Goal: Transaction & Acquisition: Subscribe to service/newsletter

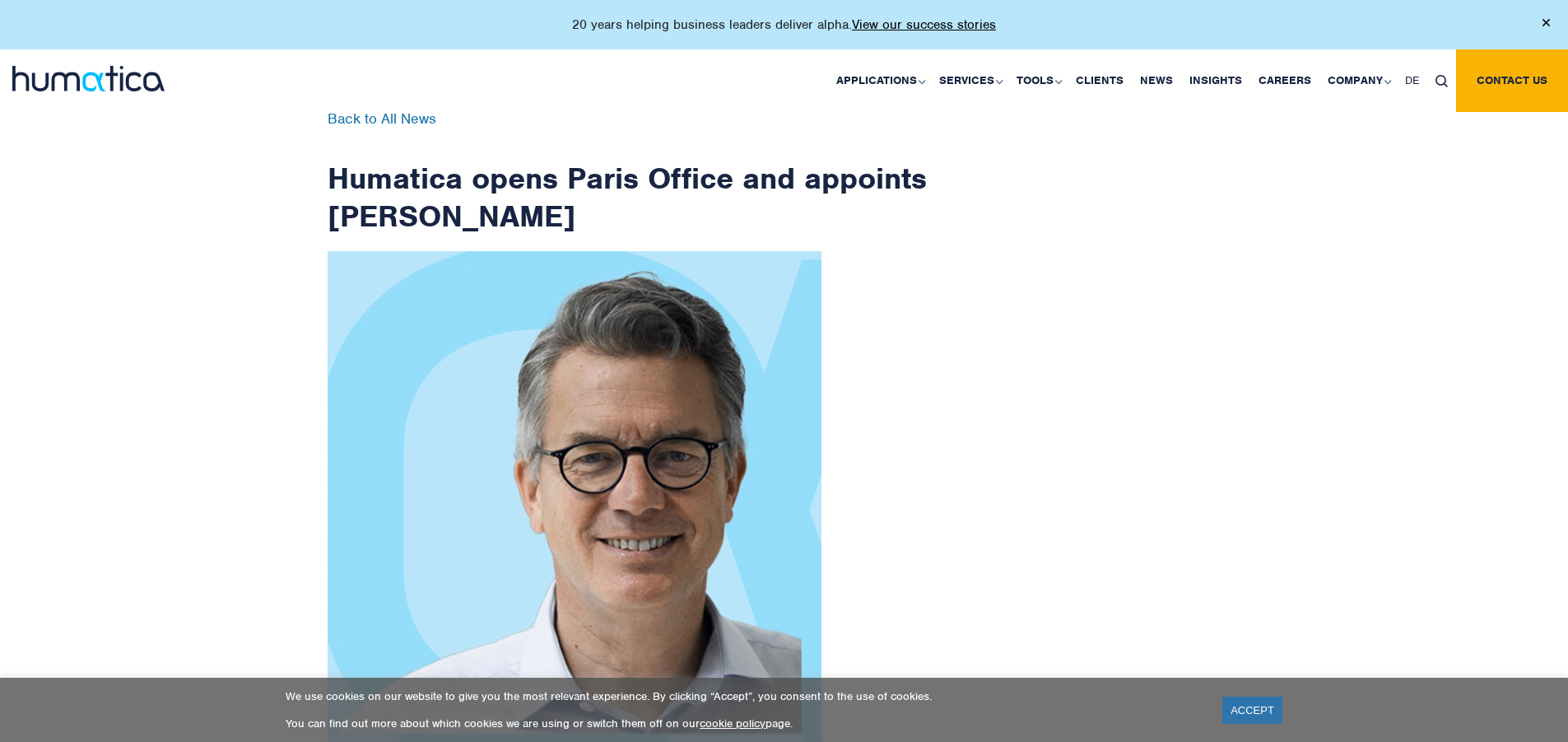
scroll to position [2626, 0]
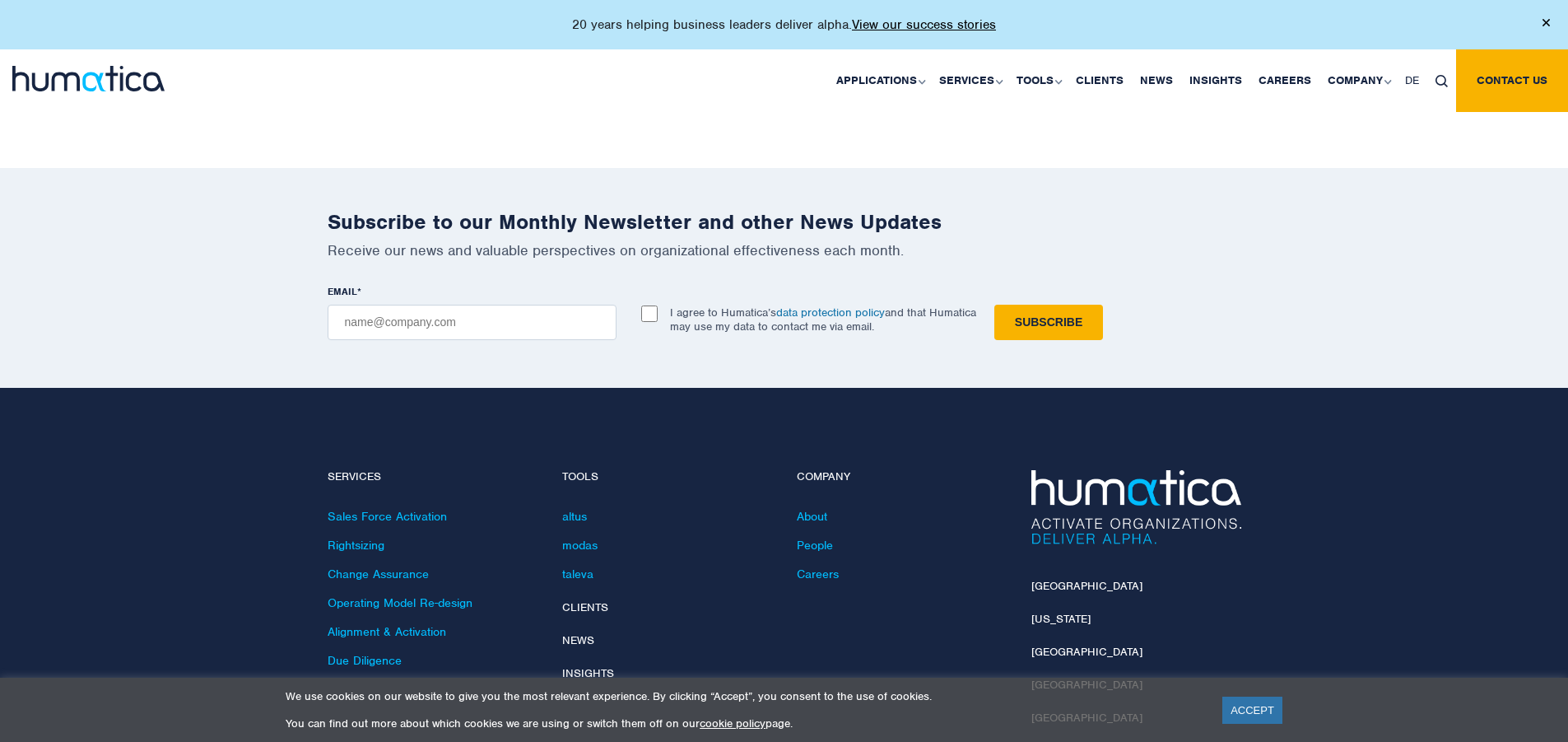
checkbox input "true"
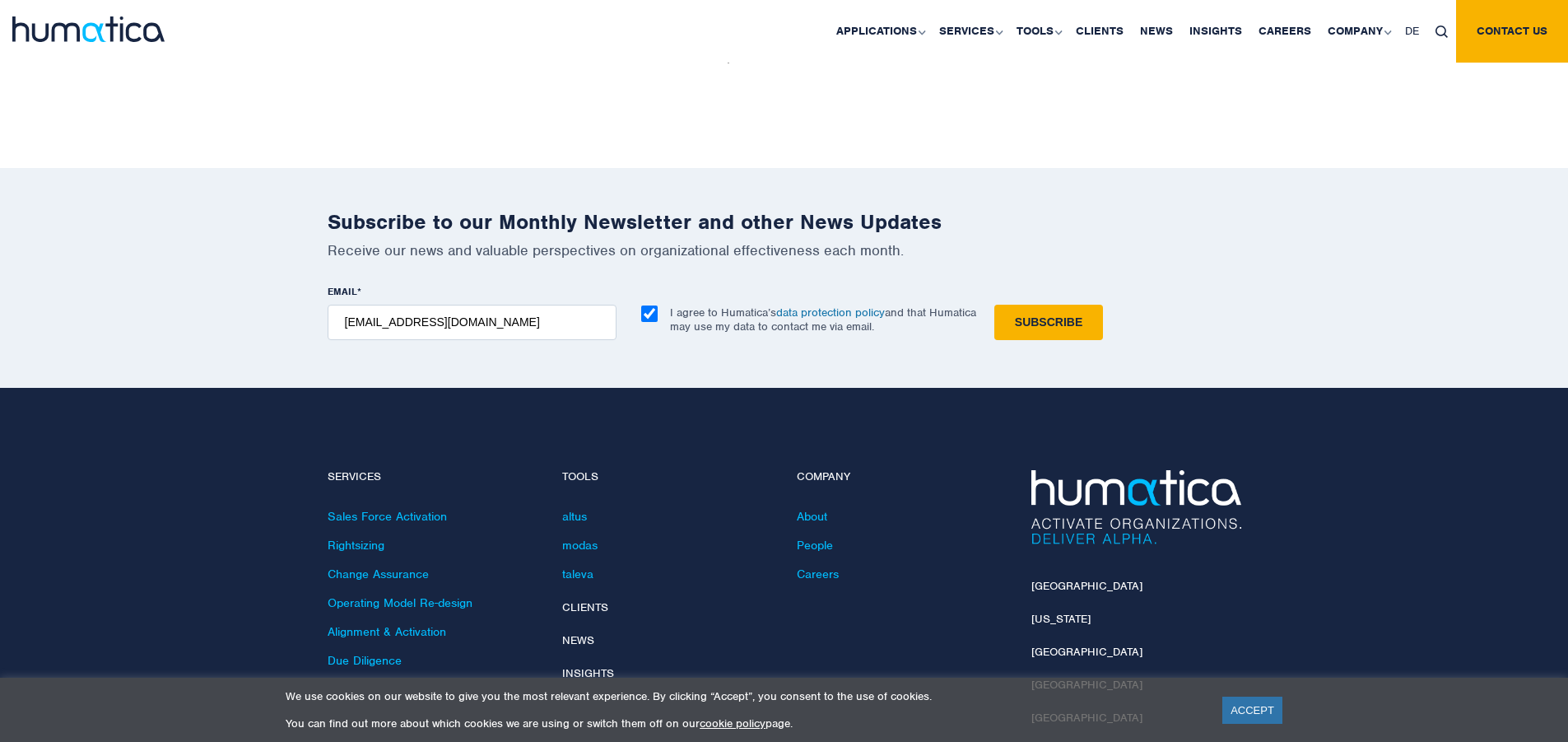
type input "[EMAIL_ADDRESS][DOMAIN_NAME]"
click at [995, 305] on input "Subscribe" at bounding box center [1049, 322] width 109 height 36
